Goal: Navigation & Orientation: Find specific page/section

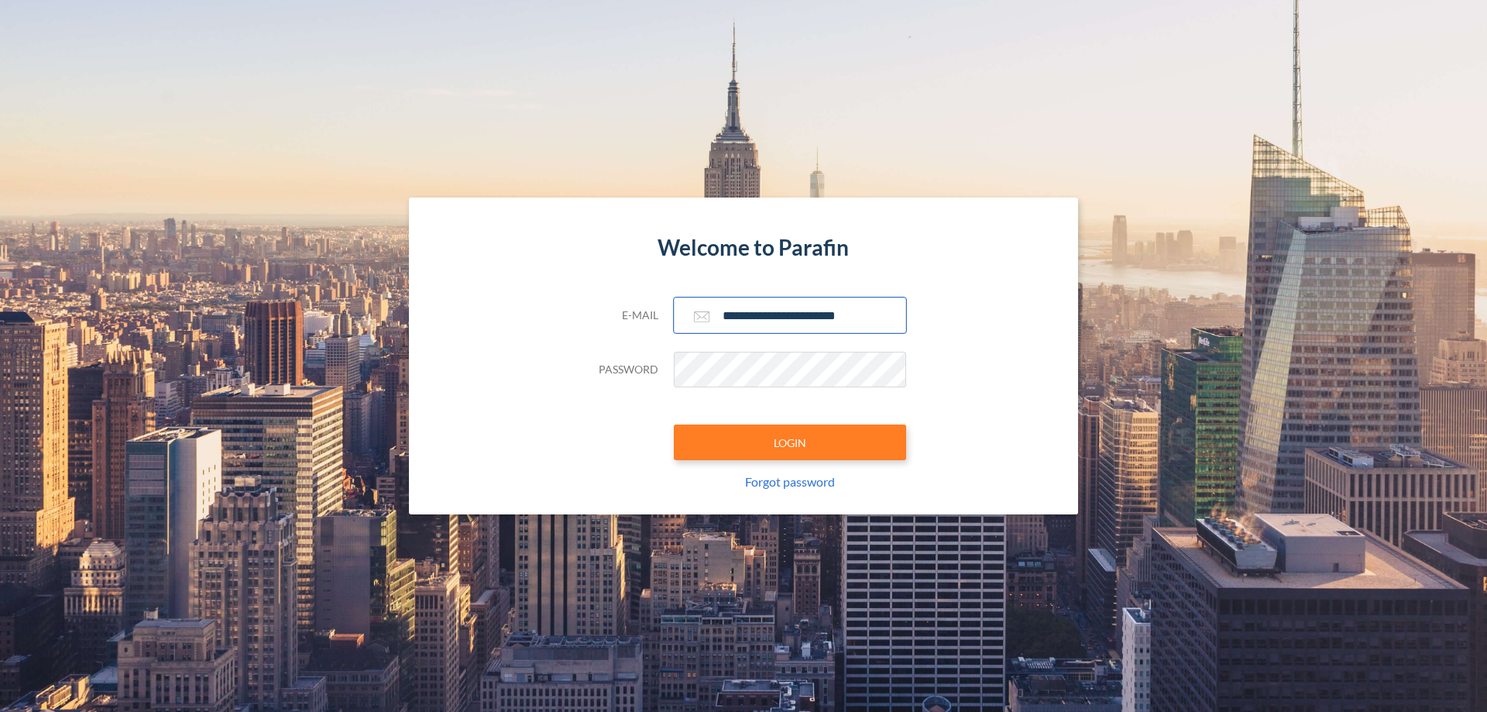
type input "**********"
click at [790, 442] on button "LOGIN" at bounding box center [790, 443] width 232 height 36
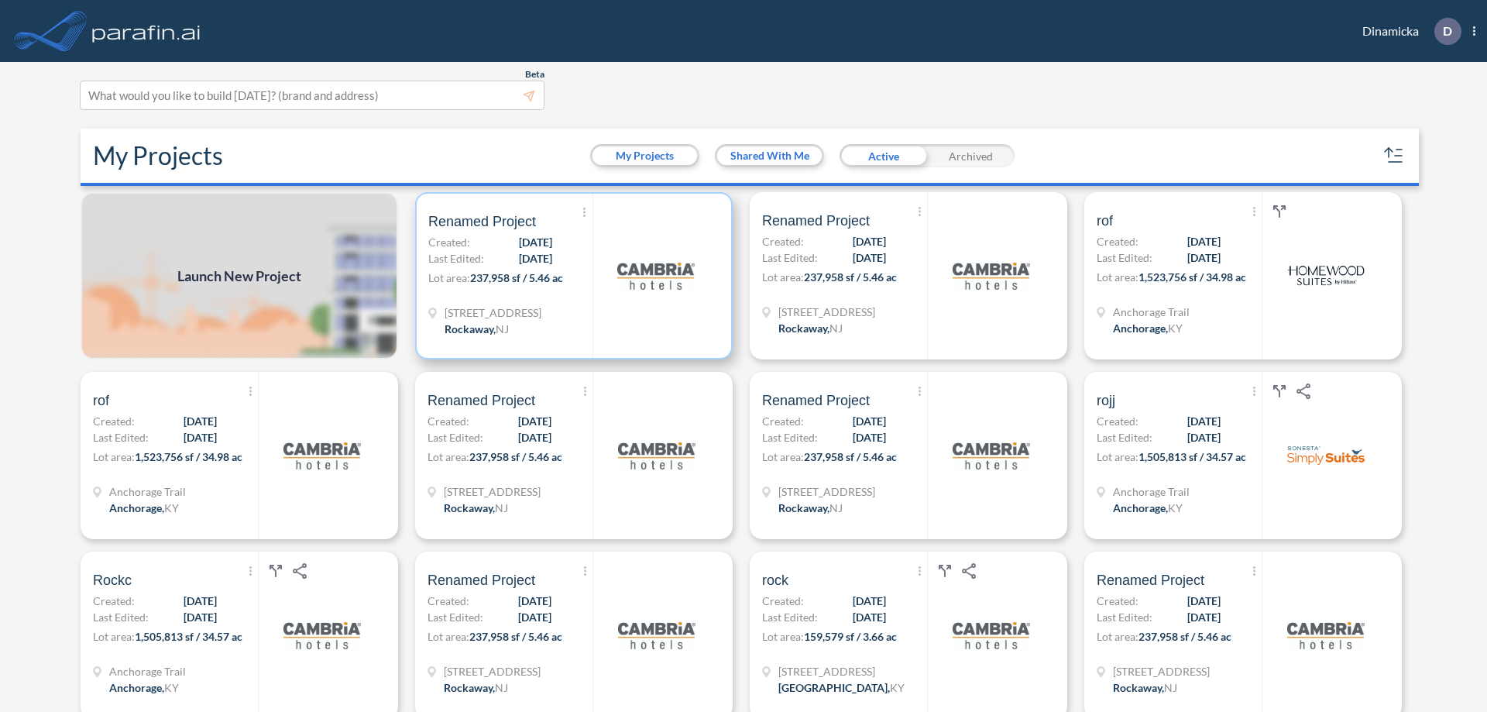
scroll to position [4, 0]
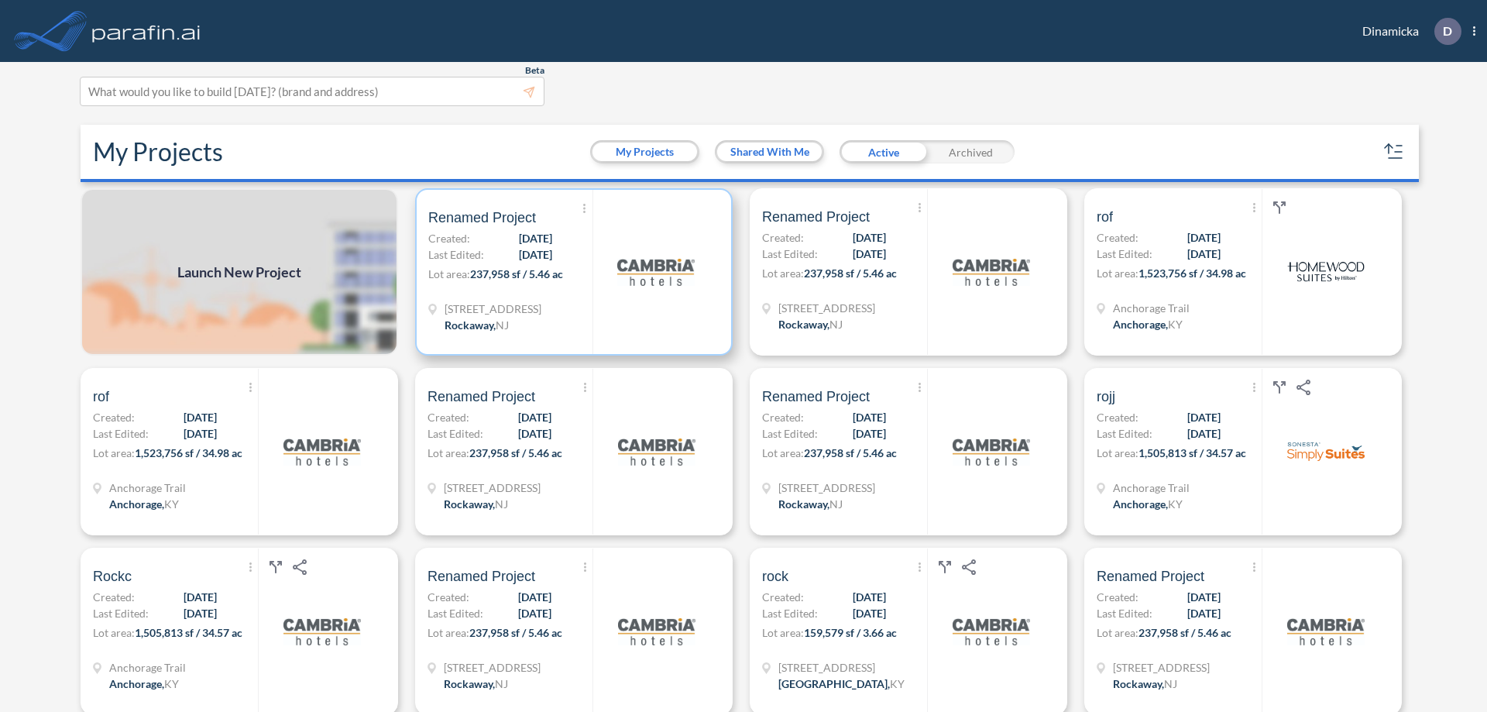
click at [571, 272] on p "Lot area: 237,958 sf / 5.46 ac" at bounding box center [510, 277] width 164 height 22
